Goal: Check status: Check status

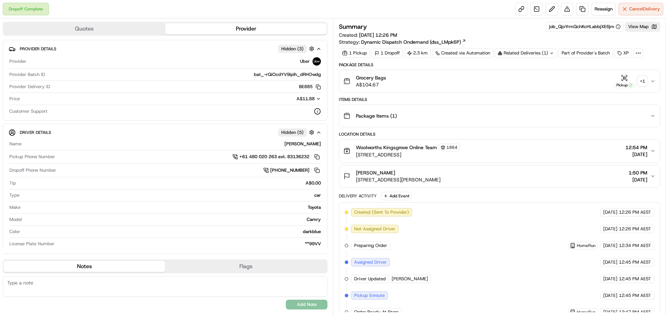
click at [537, 52] on div "Related Deliveries (1)" at bounding box center [526, 53] width 62 height 10
click at [539, 67] on span "ord_QjoYrmQchKcHLabbjXE6jm" at bounding box center [533, 69] width 66 height 6
click at [654, 26] on button "View Map" at bounding box center [642, 27] width 35 height 10
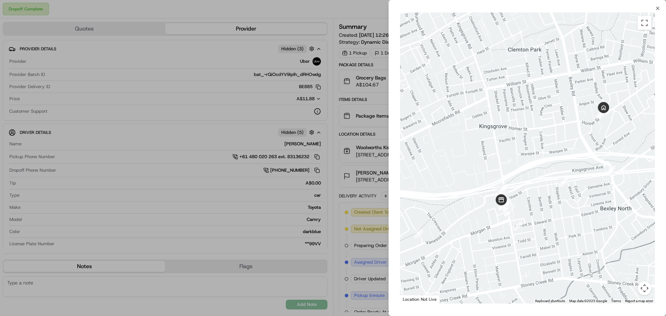
drag, startPoint x: 564, startPoint y: 162, endPoint x: 548, endPoint y: 181, distance: 24.6
click at [548, 181] on div at bounding box center [527, 157] width 255 height 291
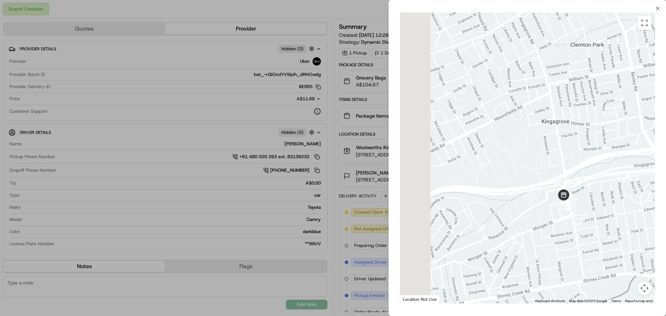
drag, startPoint x: 437, startPoint y: 237, endPoint x: 515, endPoint y: 222, distance: 78.7
click at [515, 222] on div at bounding box center [527, 157] width 255 height 291
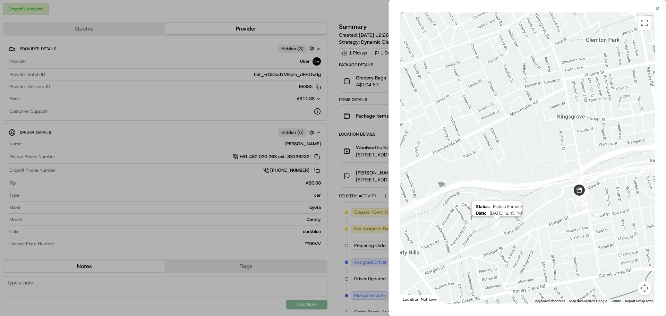
click at [499, 224] on img "1" at bounding box center [496, 224] width 9 height 9
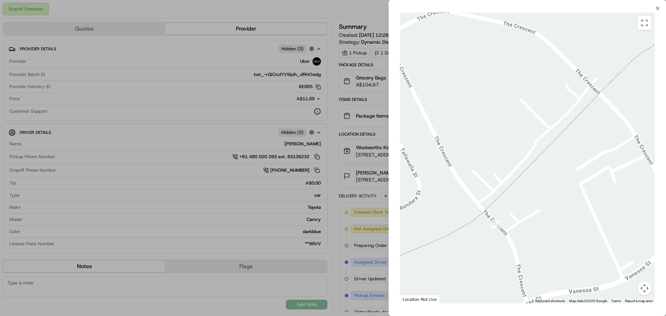
drag, startPoint x: 500, startPoint y: 230, endPoint x: 505, endPoint y: 227, distance: 5.1
click at [505, 227] on div at bounding box center [527, 157] width 255 height 291
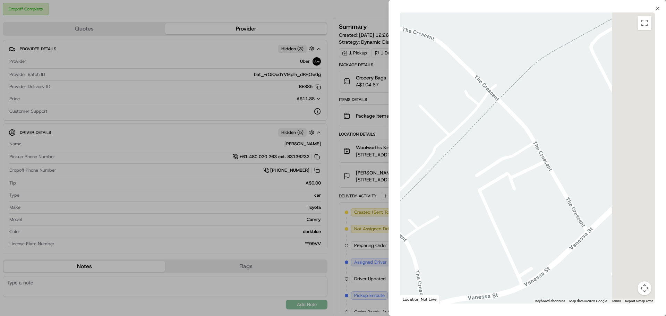
drag, startPoint x: 563, startPoint y: 227, endPoint x: 458, endPoint y: 234, distance: 105.1
click at [458, 234] on div at bounding box center [527, 157] width 255 height 291
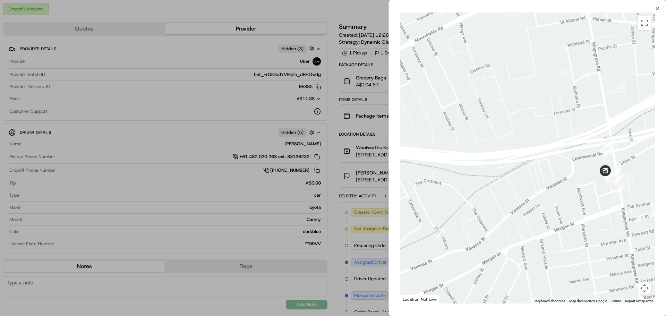
drag, startPoint x: 575, startPoint y: 222, endPoint x: 515, endPoint y: 231, distance: 60.4
click at [515, 231] on div at bounding box center [527, 157] width 255 height 291
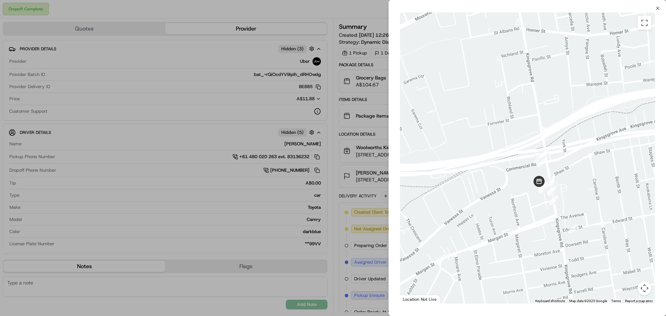
drag, startPoint x: 588, startPoint y: 221, endPoint x: 568, endPoint y: 214, distance: 21.0
click at [568, 214] on div at bounding box center [527, 157] width 255 height 291
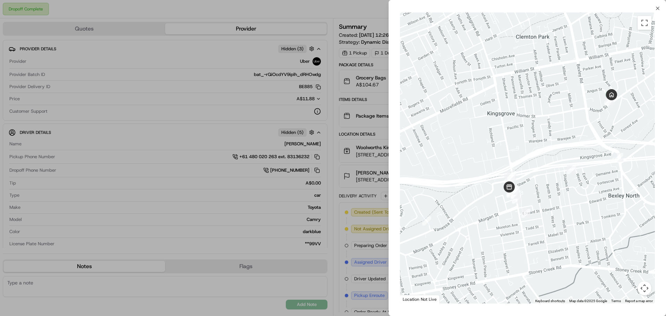
click at [349, 221] on div at bounding box center [333, 158] width 666 height 316
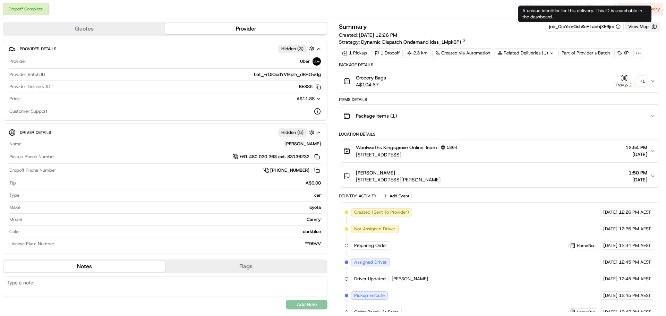
click at [646, 25] on button "View Map" at bounding box center [642, 27] width 35 height 10
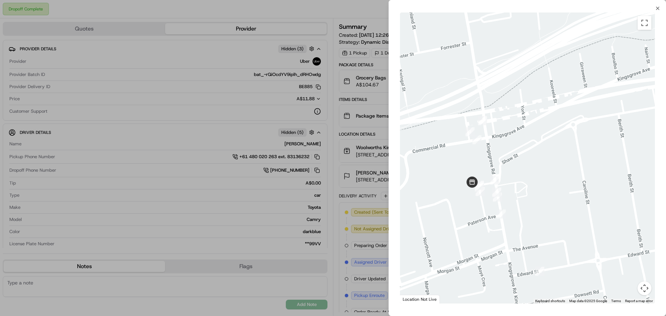
drag, startPoint x: 494, startPoint y: 200, endPoint x: 494, endPoint y: 193, distance: 7.3
click at [502, 199] on img "9" at bounding box center [497, 197] width 9 height 9
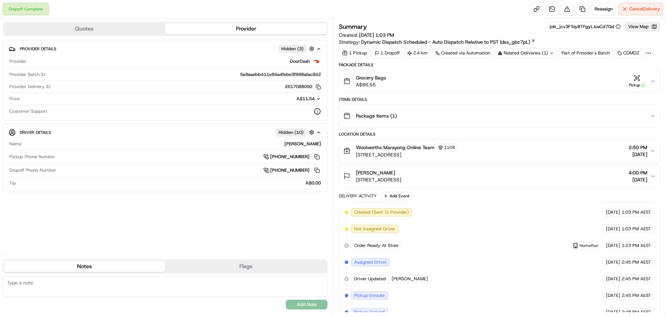
click at [653, 81] on icon "button" at bounding box center [653, 81] width 6 height 6
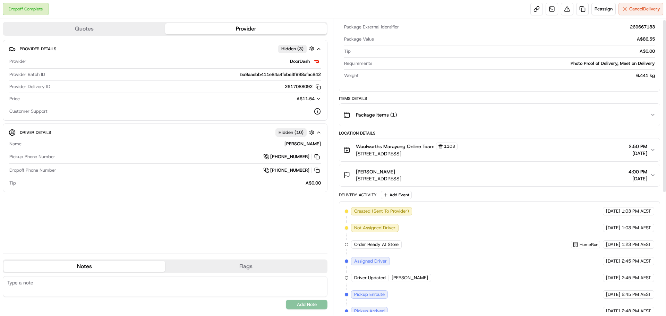
scroll to position [3, 0]
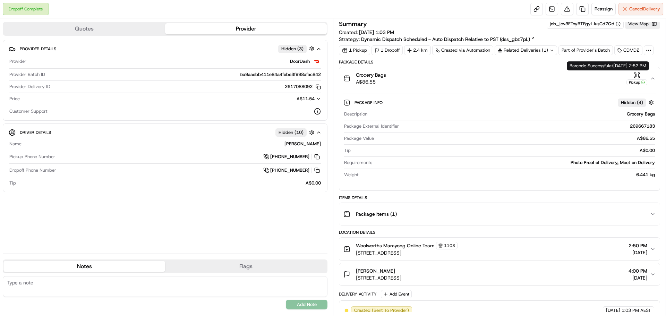
click at [639, 74] on icon "button" at bounding box center [637, 75] width 7 height 7
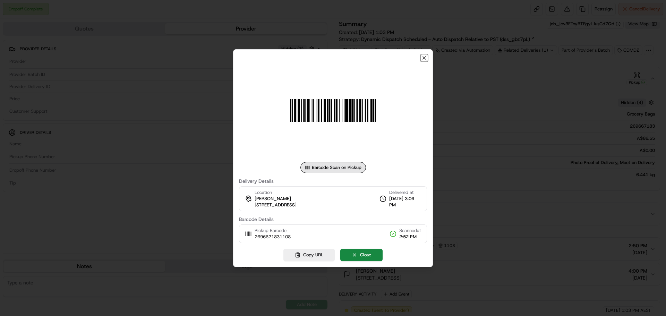
click at [426, 60] on icon "button" at bounding box center [425, 58] width 6 height 6
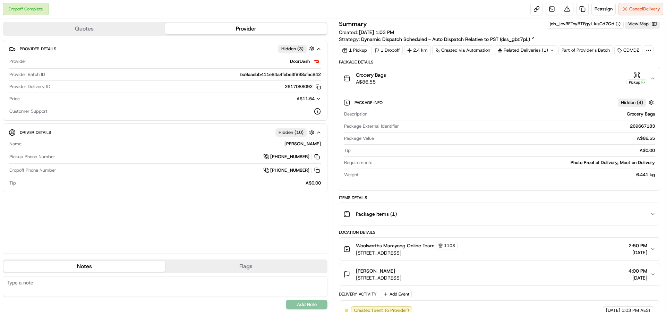
click at [539, 48] on div "Related Deliveries (1)" at bounding box center [526, 50] width 62 height 10
